Goal: Navigation & Orientation: Find specific page/section

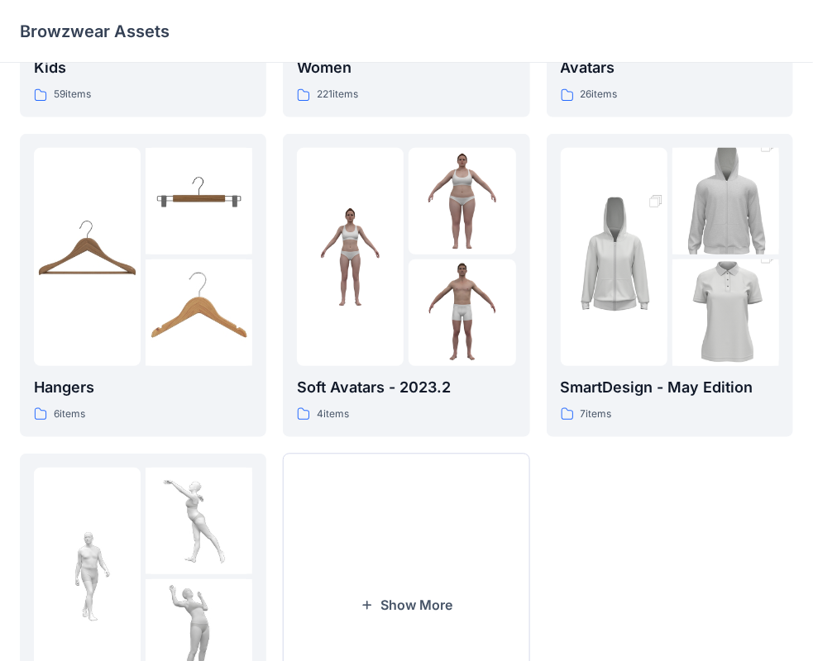
scroll to position [409, 0]
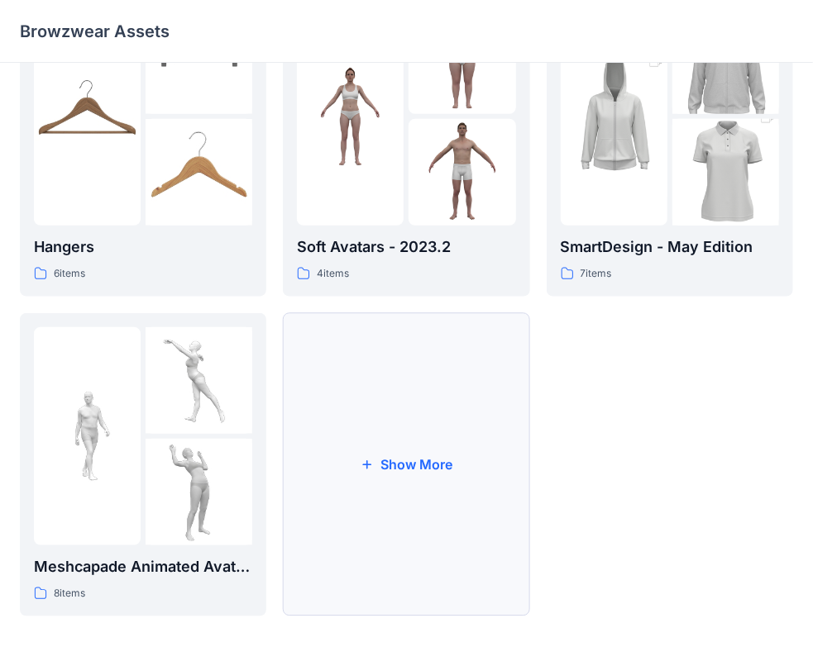
click at [362, 450] on button "Show More" at bounding box center [406, 464] width 246 height 303
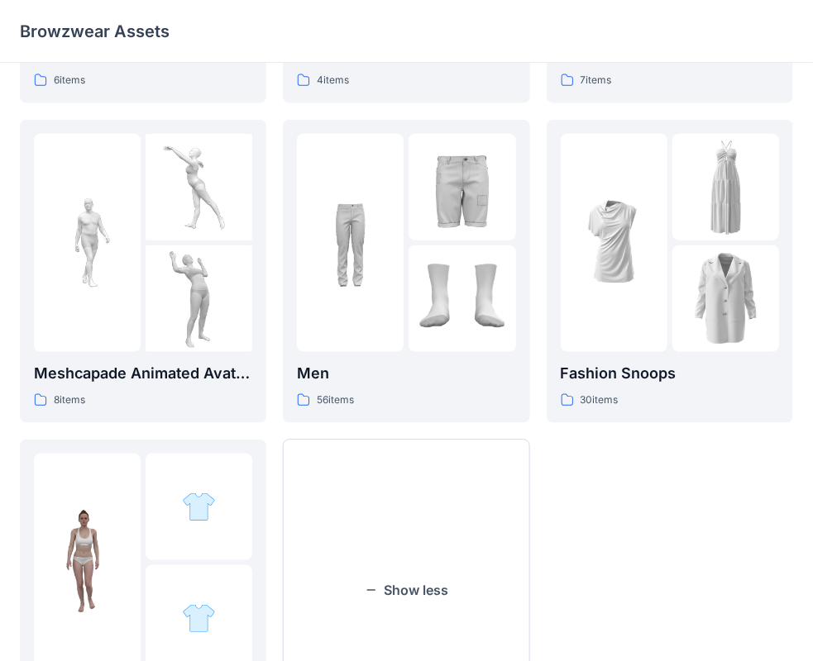
scroll to position [504, 0]
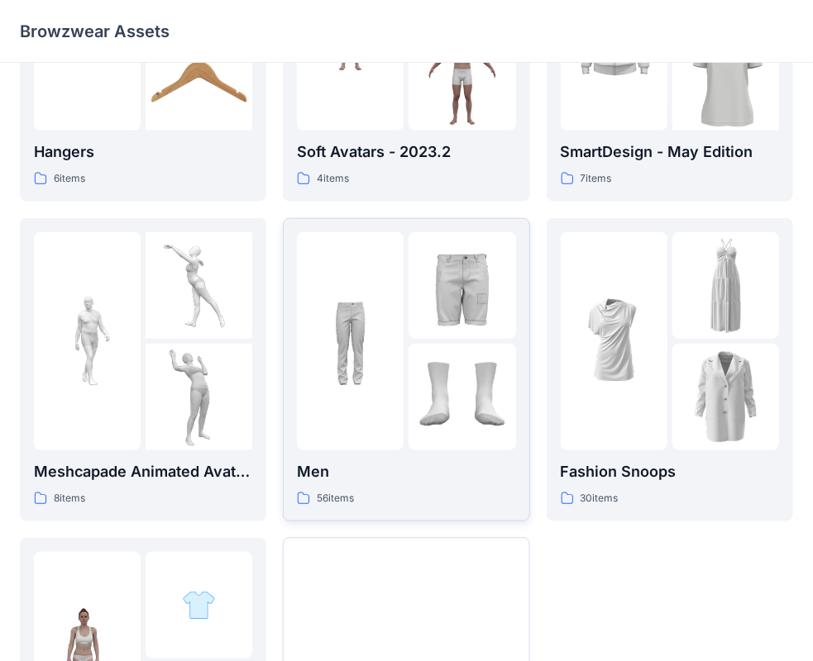
click at [395, 489] on div "Men 56 items" at bounding box center [406, 483] width 218 height 47
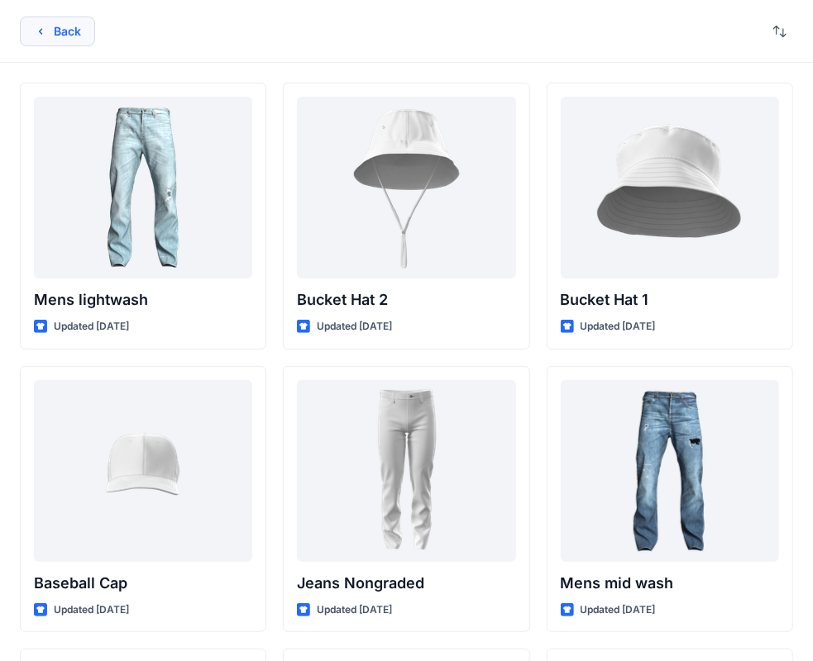
click at [82, 40] on button "Back" at bounding box center [57, 32] width 75 height 30
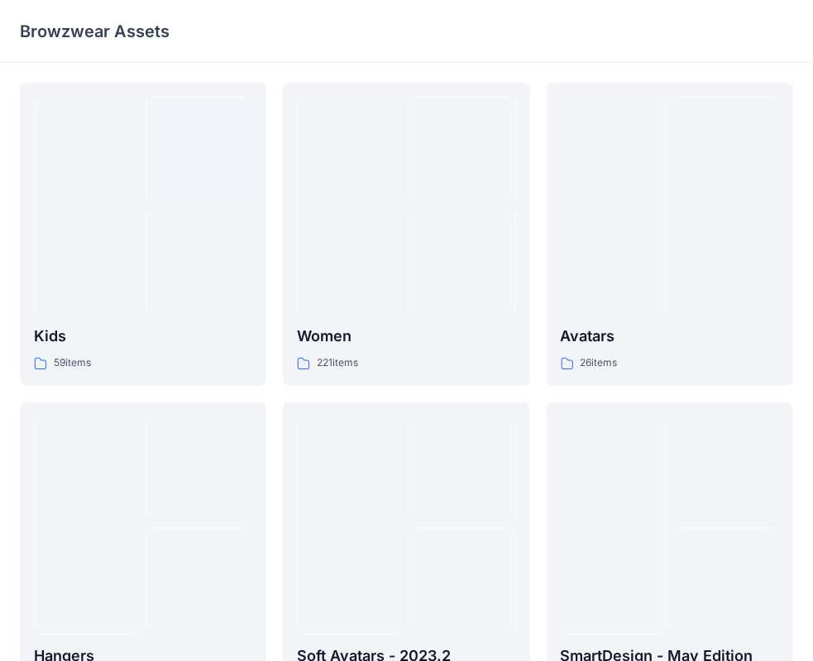
click at [74, 29] on p "Browzwear Assets" at bounding box center [95, 31] width 150 height 23
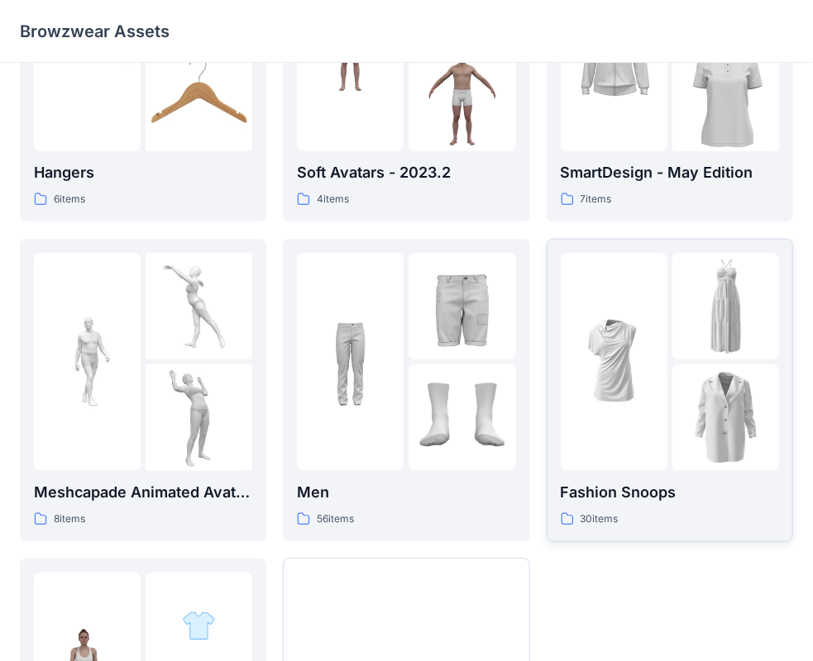
scroll to position [496, 0]
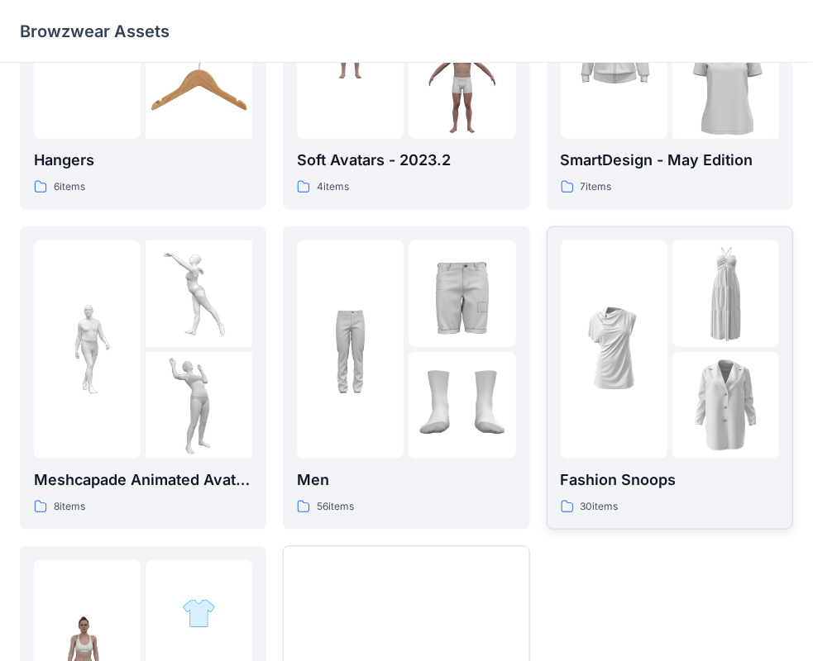
click at [615, 488] on p "Fashion Snoops" at bounding box center [669, 480] width 218 height 23
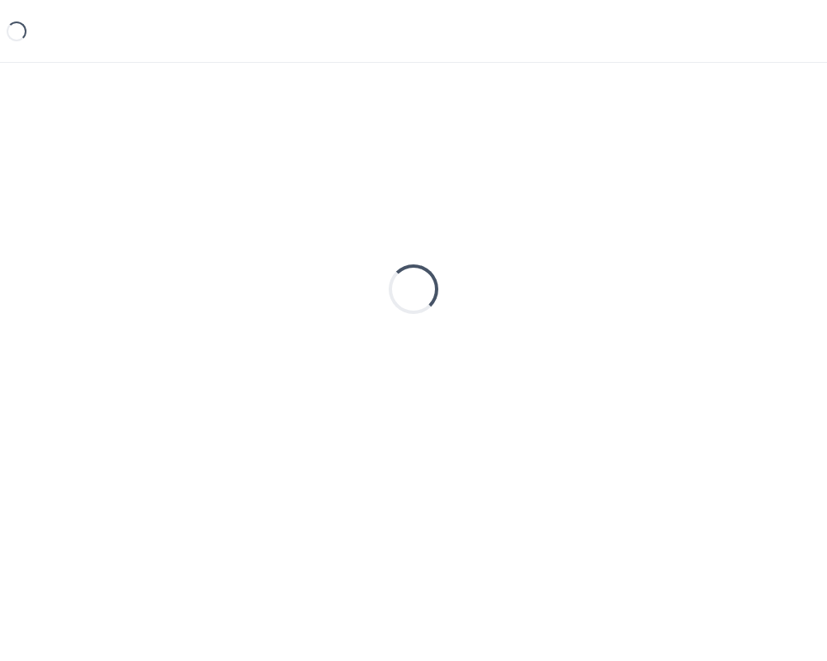
click at [615, 488] on div "Loading..." at bounding box center [413, 289] width 787 height 413
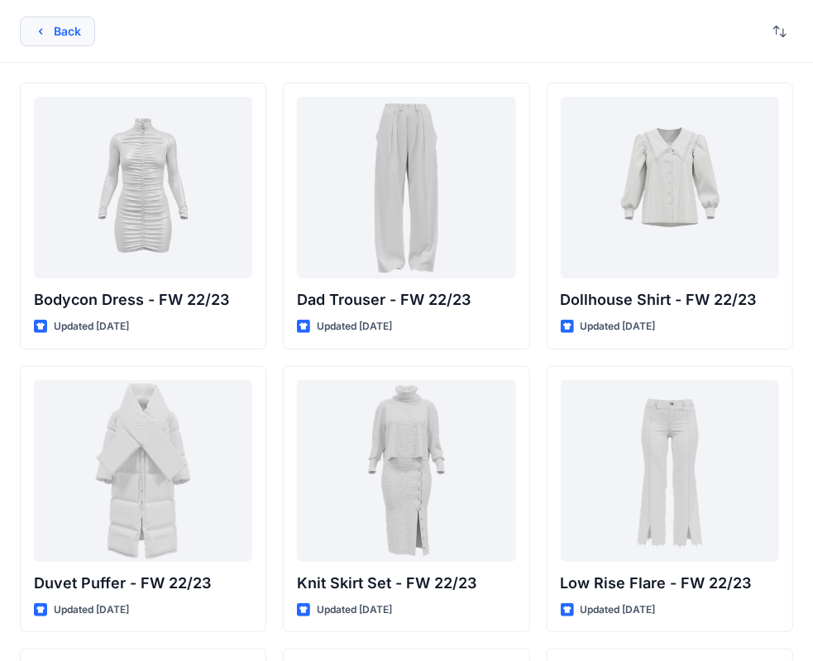
click at [59, 41] on button "Back" at bounding box center [57, 32] width 75 height 30
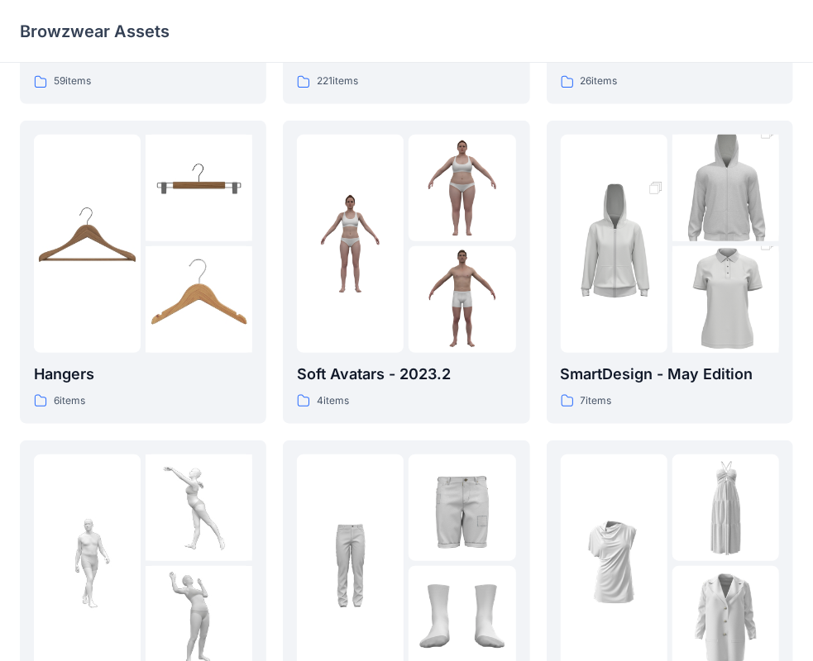
scroll to position [284, 0]
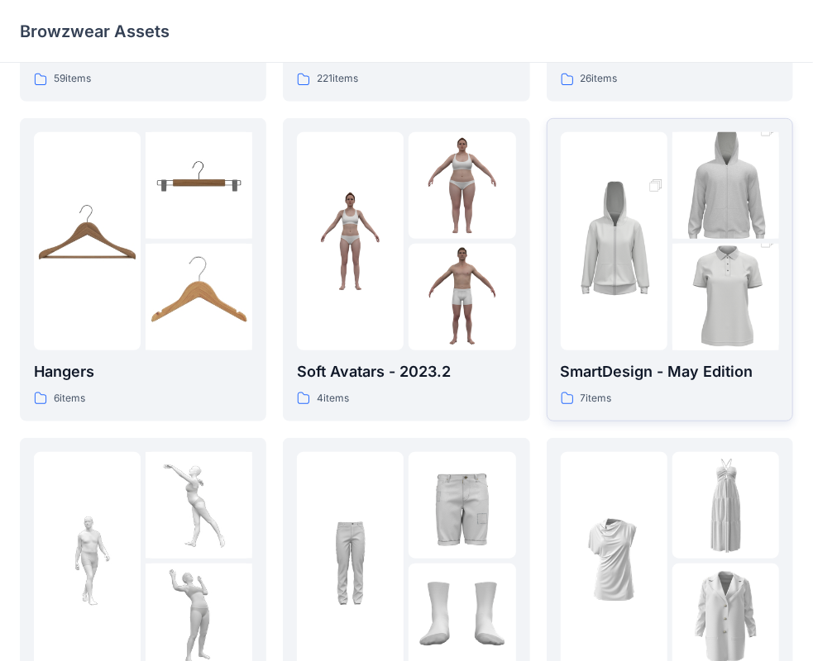
click at [671, 377] on p "SmartDesign - May Edition" at bounding box center [669, 371] width 218 height 23
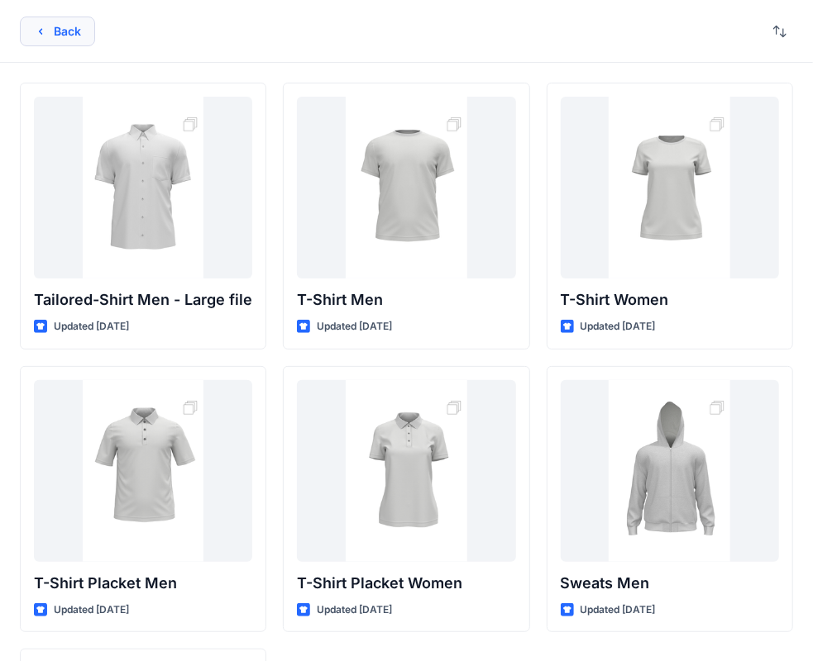
click at [68, 25] on button "Back" at bounding box center [57, 32] width 75 height 30
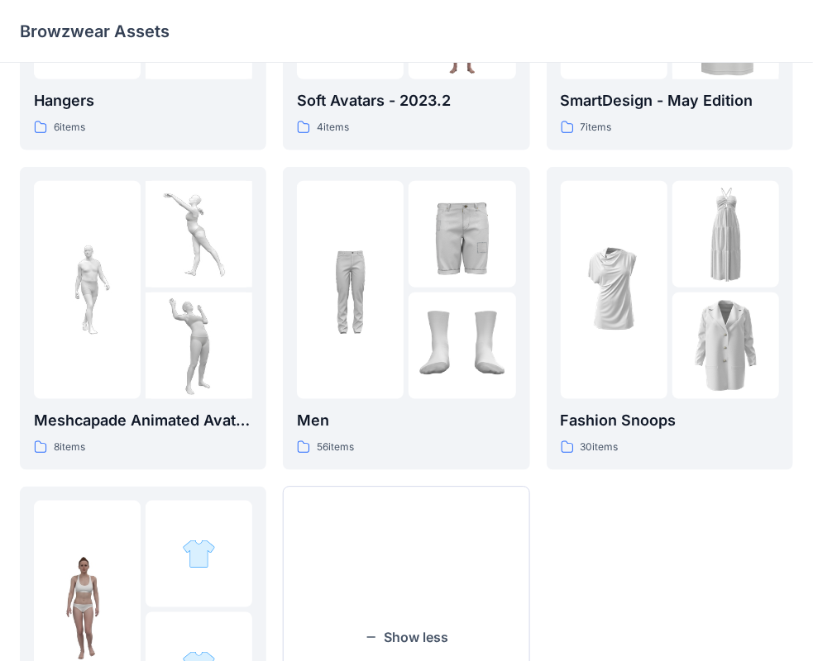
scroll to position [626, 0]
